Goal: Find contact information: Find contact information

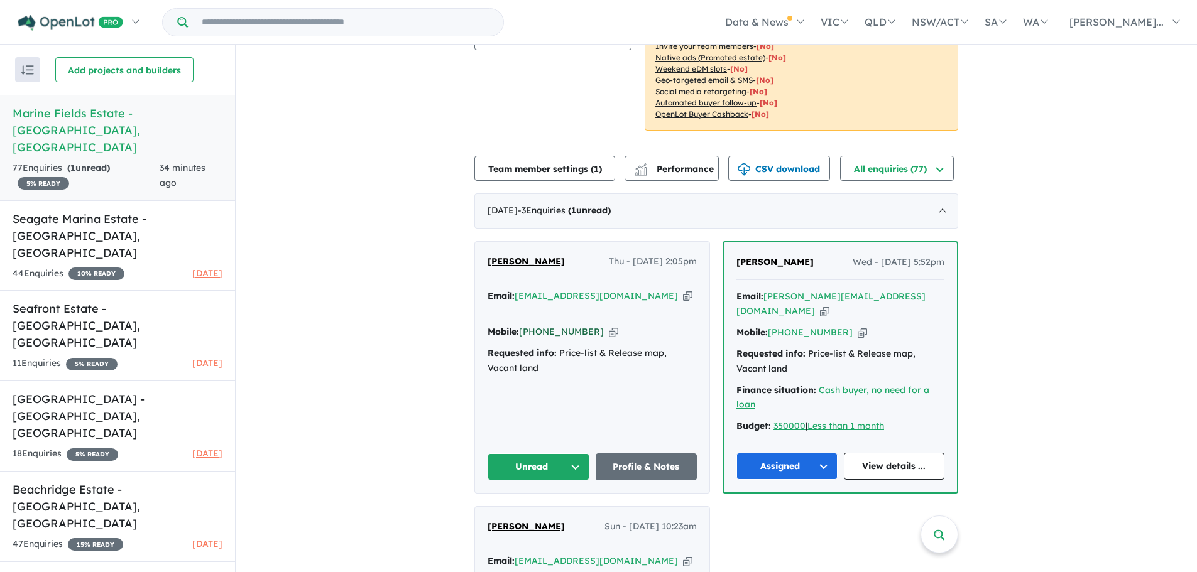
scroll to position [314, 0]
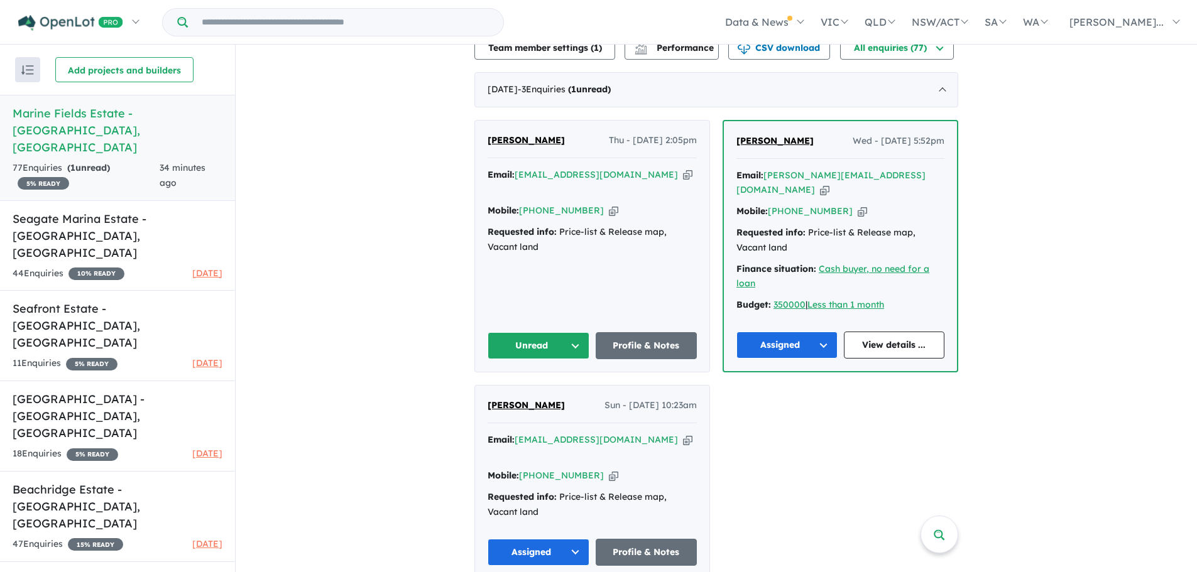
click at [563, 345] on button "Unread" at bounding box center [538, 345] width 102 height 27
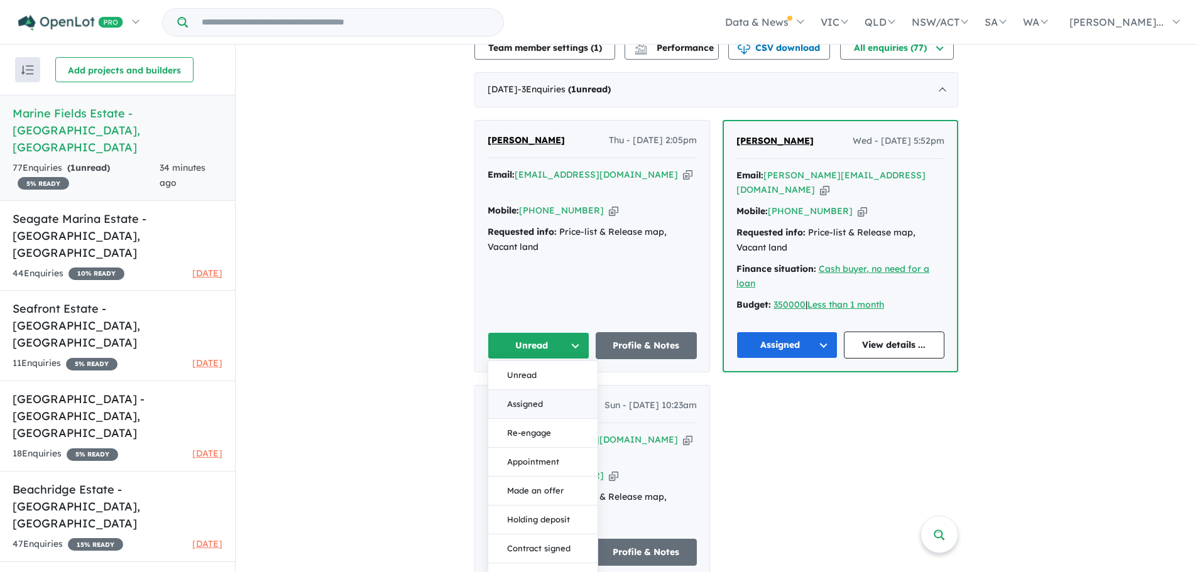
click at [543, 406] on button "Assigned" at bounding box center [542, 404] width 109 height 29
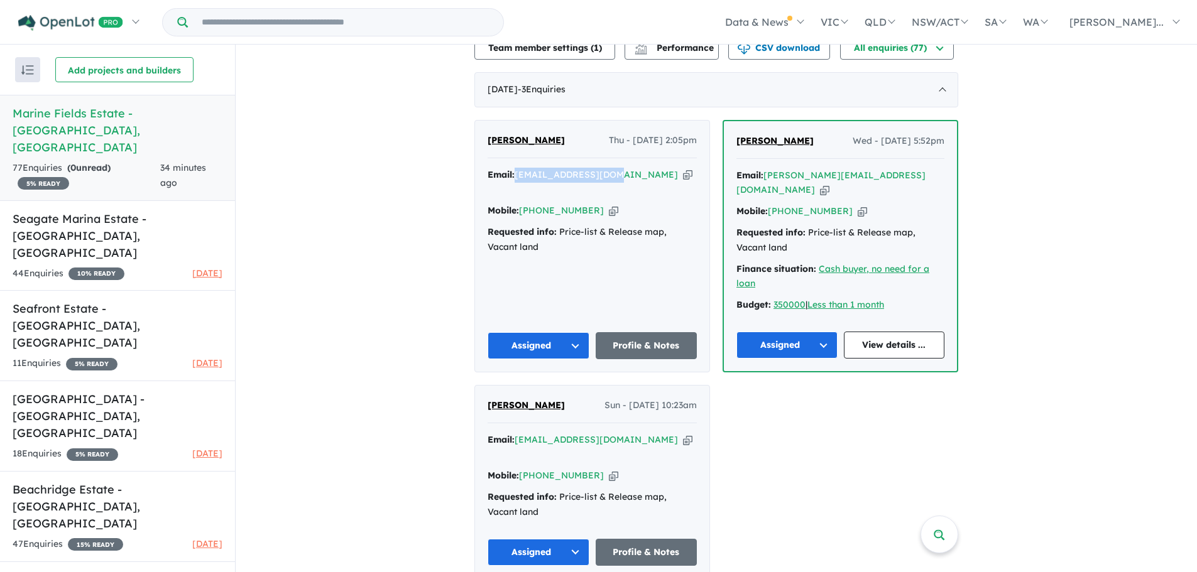
drag, startPoint x: 611, startPoint y: 175, endPoint x: 515, endPoint y: 182, distance: 96.4
click at [515, 182] on div "Email: [EMAIL_ADDRESS][DOMAIN_NAME] Copied!" at bounding box center [591, 183] width 209 height 30
copy a%20Marine%20Fields%20Estate%20-%20Jurien%20Bay"] "[EMAIL_ADDRESS][DOMAIN_NAME]"
drag, startPoint x: 540, startPoint y: 136, endPoint x: 475, endPoint y: 137, distance: 65.3
click at [475, 137] on div "[PERSON_NAME] Thu - [DATE] 2:05pm Email: [EMAIL_ADDRESS][DOMAIN_NAME] Copied! M…" at bounding box center [592, 246] width 234 height 251
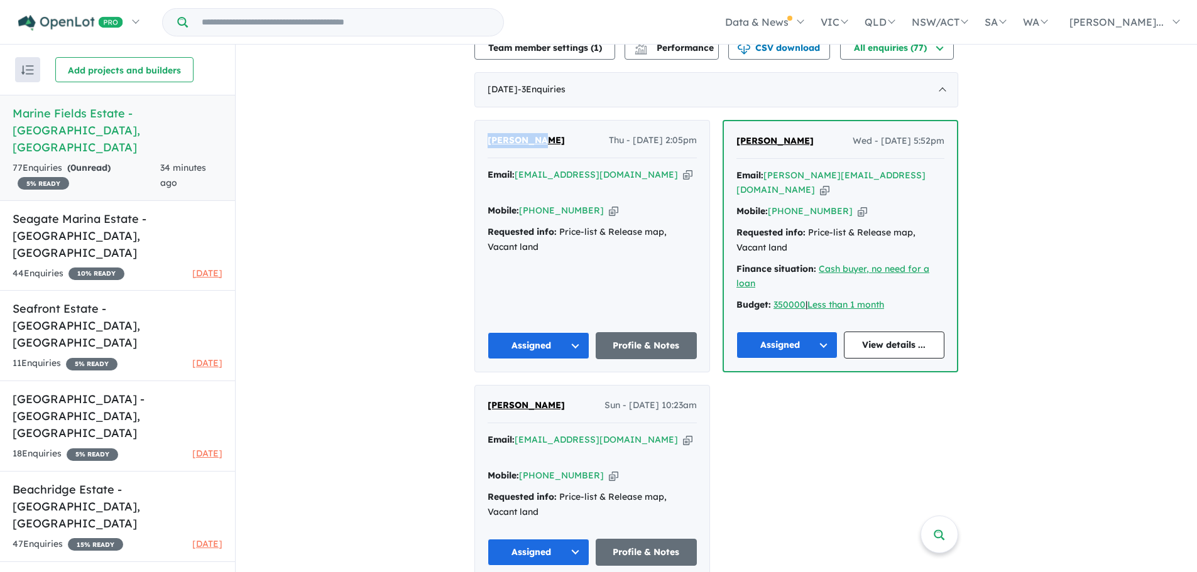
copy span "[PERSON_NAME]"
drag, startPoint x: 589, startPoint y: 194, endPoint x: 537, endPoint y: 198, distance: 52.3
click at [537, 204] on div "Mobile: [PHONE_NUMBER] Copied!" at bounding box center [591, 211] width 209 height 15
copy link "416 095 967"
drag, startPoint x: 610, startPoint y: 175, endPoint x: 515, endPoint y: 178, distance: 94.9
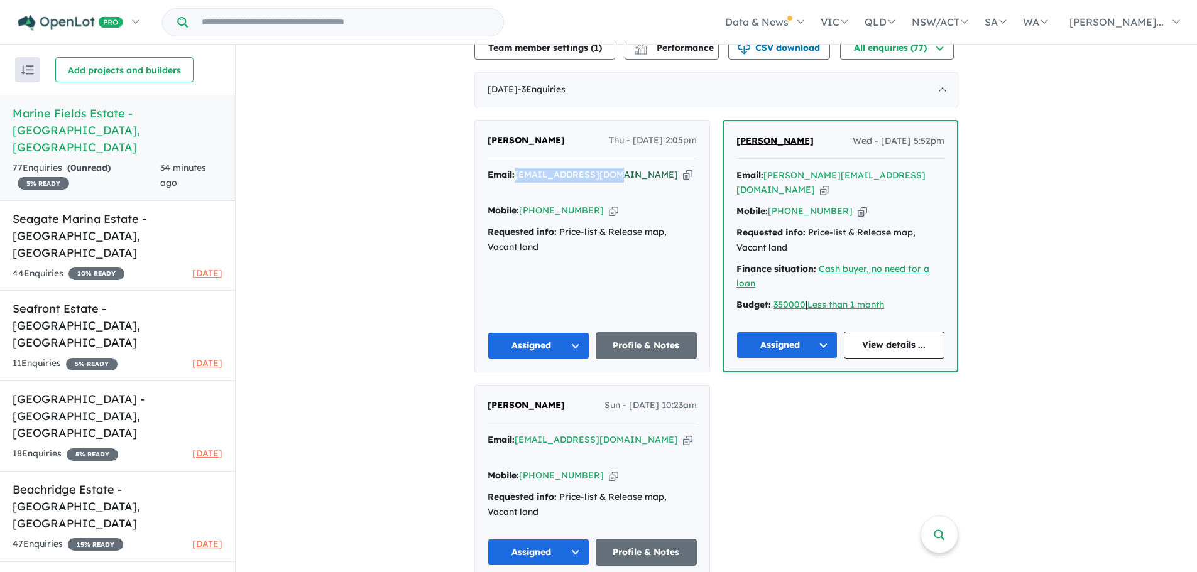
click at [515, 178] on div "Email: [EMAIL_ADDRESS][DOMAIN_NAME] Copied!" at bounding box center [591, 183] width 209 height 30
copy a%20Marine%20Fields%20Estate%20-%20Jurien%20Bay"] "[EMAIL_ADDRESS][DOMAIN_NAME]"
